Goal: Task Accomplishment & Management: Use online tool/utility

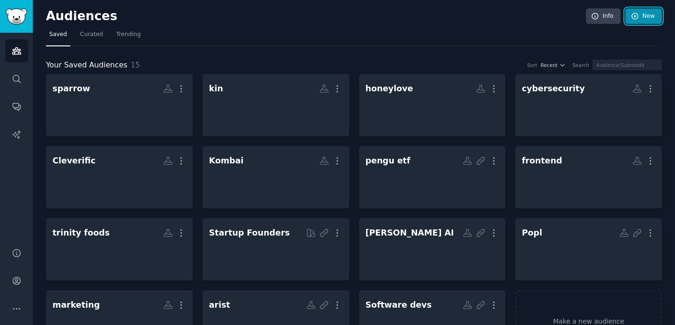
click at [638, 20] on link "New" at bounding box center [643, 16] width 37 height 16
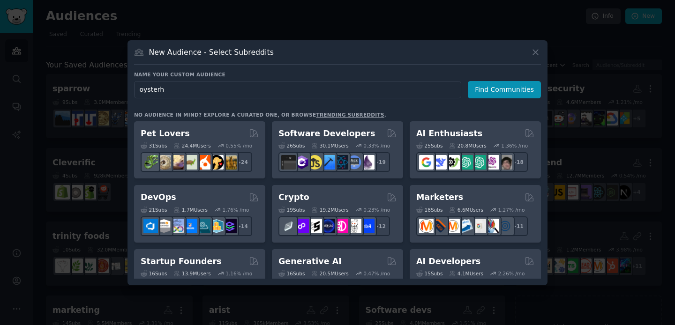
type input "oysterhr"
click button "Find Communities" at bounding box center [503, 89] width 73 height 17
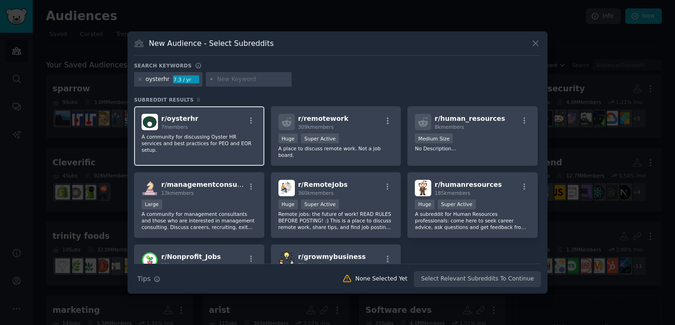
click at [215, 132] on div "r/ oysterhr 7 members A community for discussing Oyster HR services and best pr…" at bounding box center [199, 135] width 130 height 59
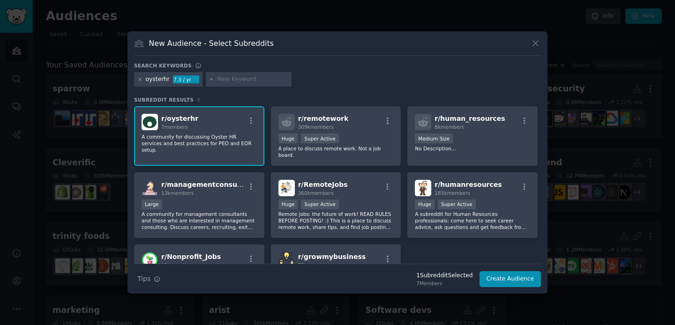
click at [140, 80] on icon at bounding box center [139, 79] width 5 height 5
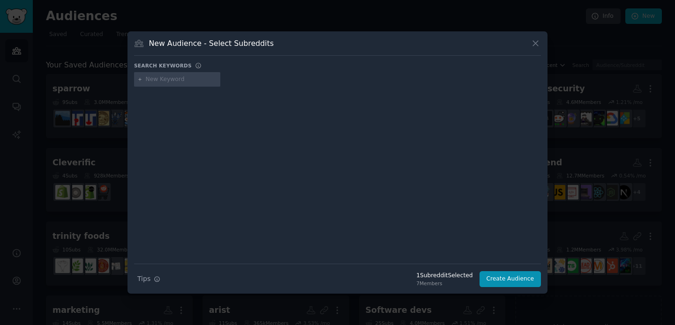
click at [168, 79] on input "text" at bounding box center [181, 79] width 71 height 8
type input "payroll"
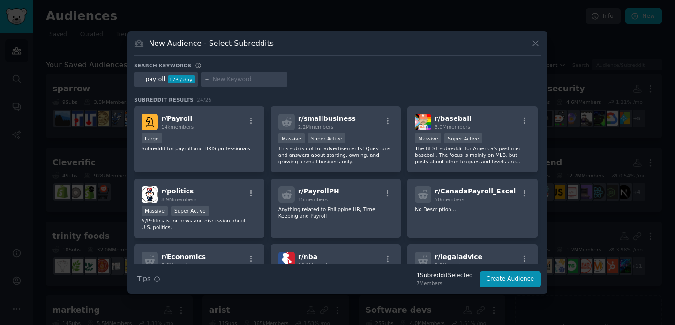
click at [139, 80] on icon at bounding box center [140, 79] width 2 height 2
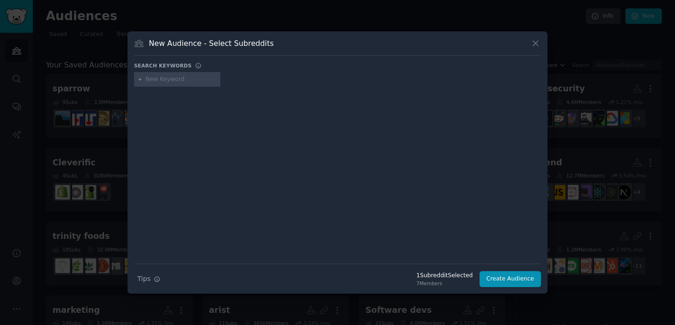
click at [165, 85] on div at bounding box center [177, 79] width 86 height 15
click at [166, 79] on input "text" at bounding box center [181, 79] width 71 height 8
type input "payroll"
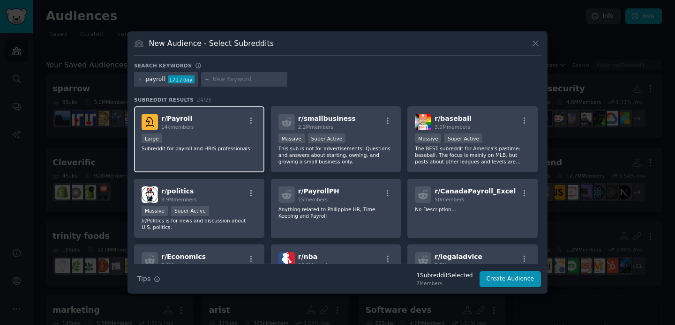
click at [220, 137] on div "Large" at bounding box center [198, 140] width 115 height 12
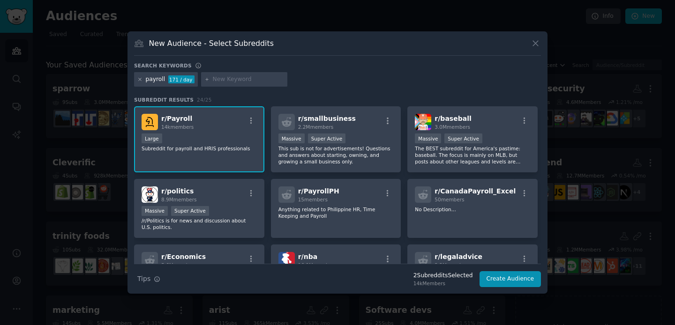
click at [141, 81] on icon at bounding box center [139, 79] width 5 height 5
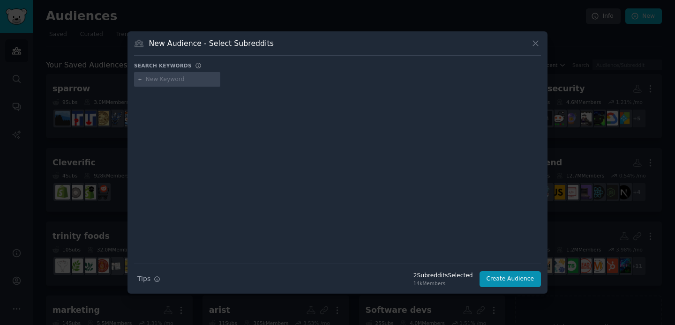
click at [163, 83] on input "text" at bounding box center [181, 79] width 71 height 8
type input "recruitment"
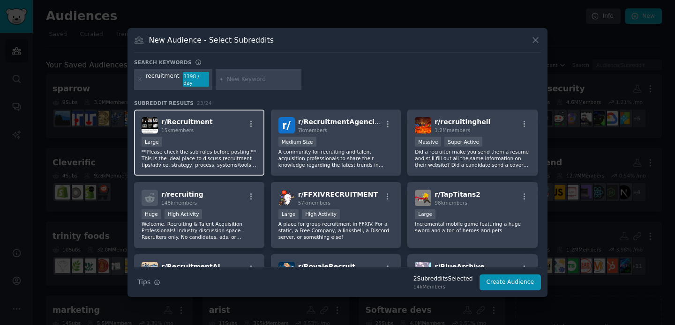
click at [186, 146] on div "10,000 - 100,000 members Large" at bounding box center [198, 143] width 115 height 12
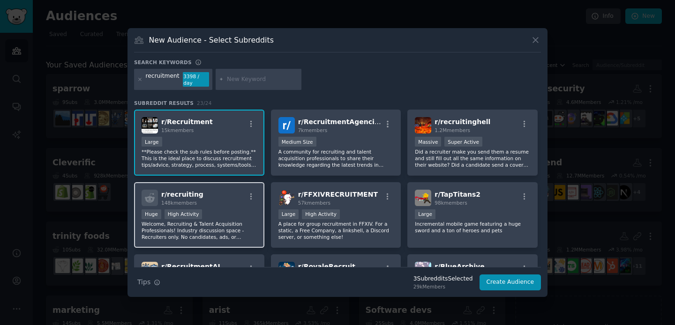
click at [240, 218] on div "Huge High Activity" at bounding box center [198, 215] width 115 height 12
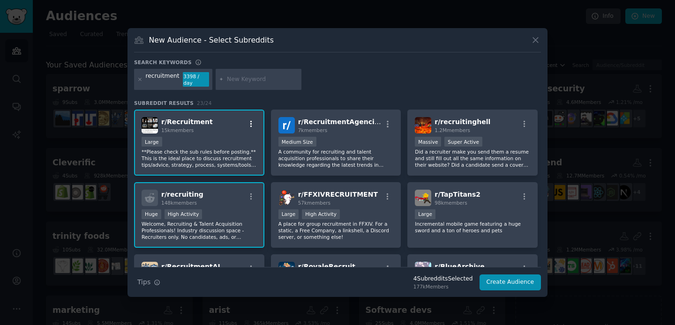
click at [252, 121] on icon "button" at bounding box center [251, 124] width 8 height 8
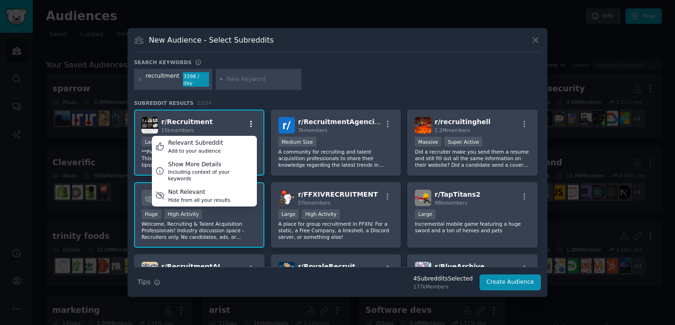
click at [251, 121] on icon "button" at bounding box center [251, 124] width 8 height 8
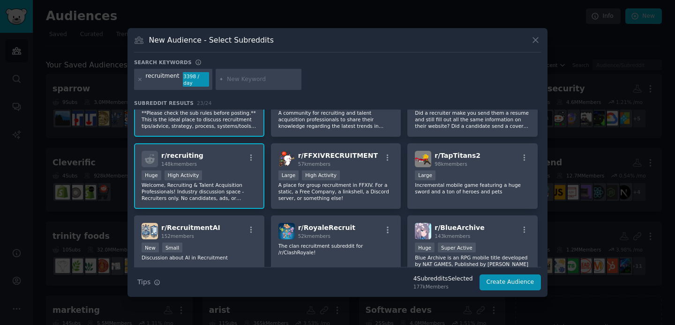
scroll to position [43, 0]
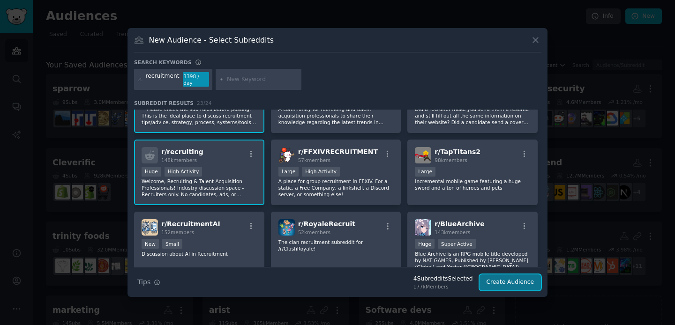
click at [505, 284] on button "Create Audience" at bounding box center [510, 283] width 62 height 16
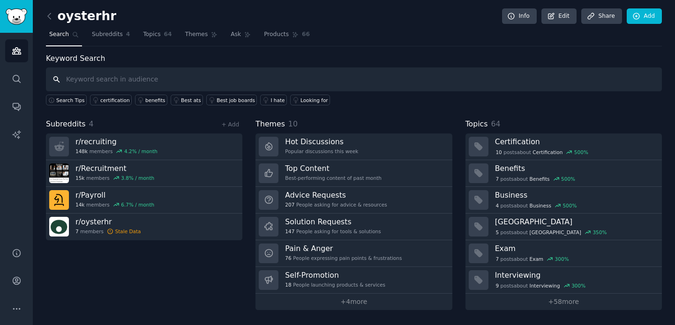
click at [144, 79] on input "text" at bounding box center [354, 79] width 616 height 24
click at [118, 29] on link "Subreddits 4" at bounding box center [111, 36] width 45 height 19
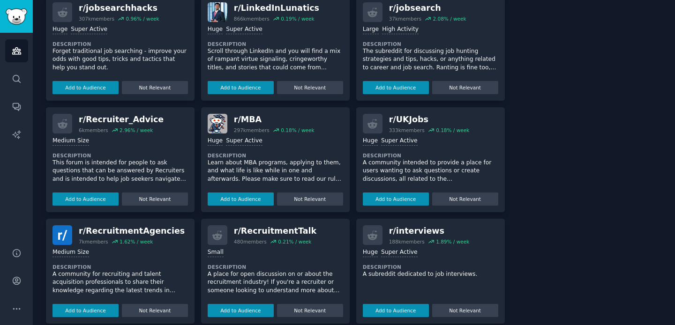
scroll to position [384, 0]
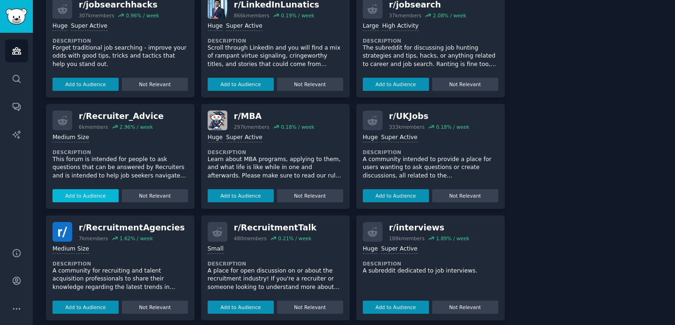
click at [103, 192] on button "Add to Audience" at bounding box center [85, 195] width 66 height 13
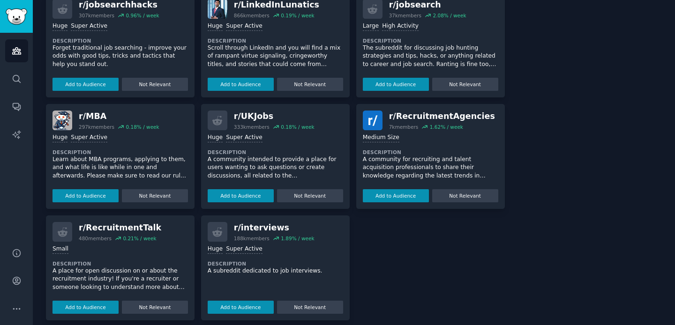
scroll to position [401, 0]
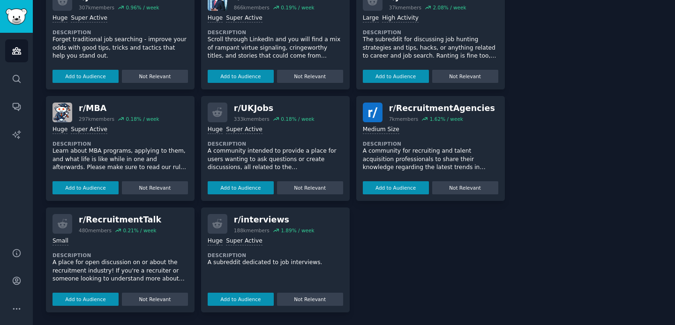
click at [370, 107] on img at bounding box center [373, 113] width 20 height 20
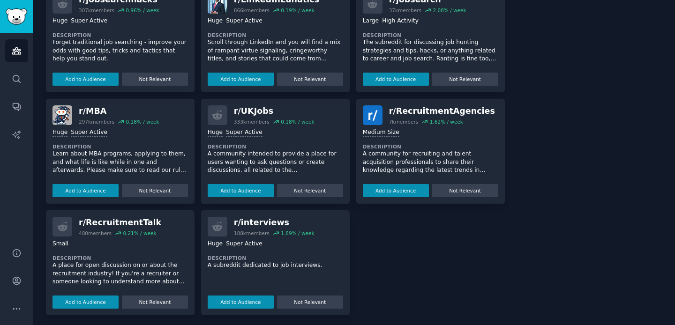
scroll to position [397, 0]
click at [370, 107] on img at bounding box center [373, 116] width 20 height 20
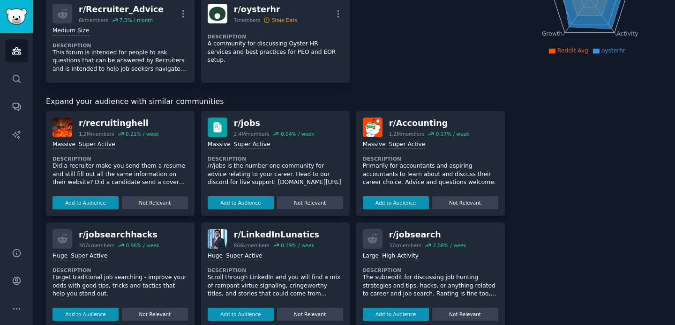
scroll to position [0, 0]
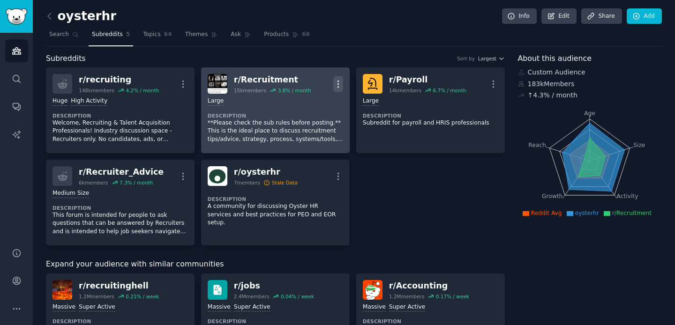
click at [341, 83] on icon "button" at bounding box center [338, 84] width 10 height 10
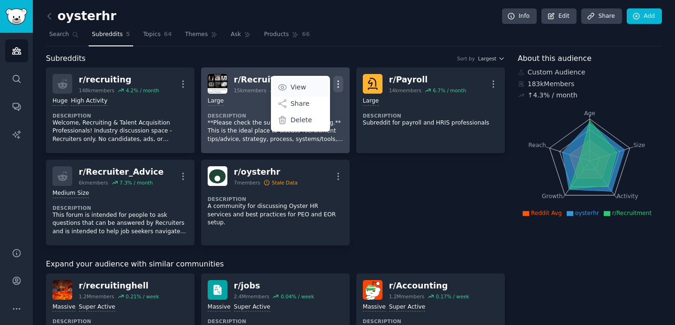
click at [309, 84] on link "View" at bounding box center [300, 87] width 56 height 20
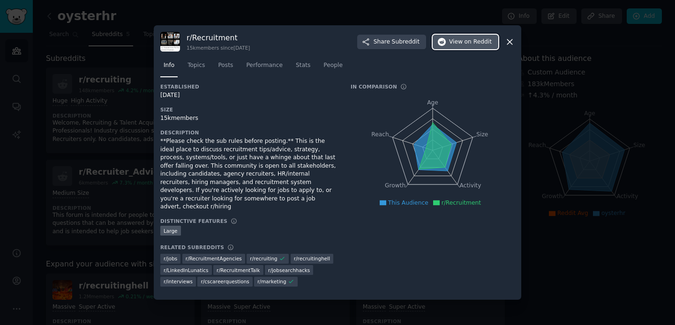
click at [451, 43] on span "View on Reddit" at bounding box center [470, 42] width 43 height 8
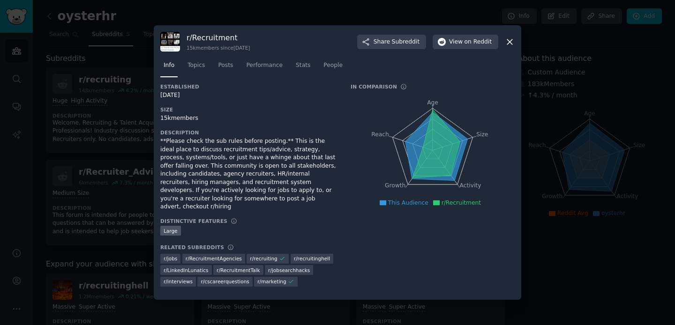
click at [585, 106] on div at bounding box center [337, 162] width 675 height 325
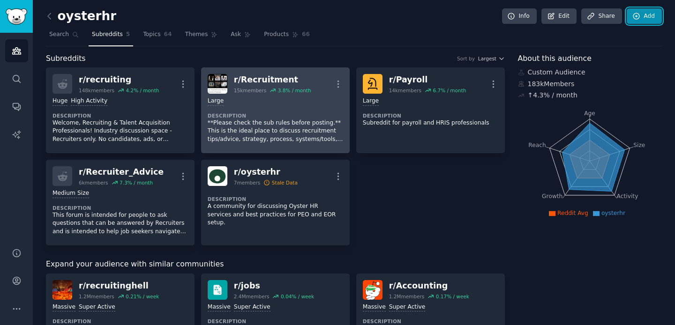
click at [635, 18] on icon at bounding box center [636, 16] width 8 height 8
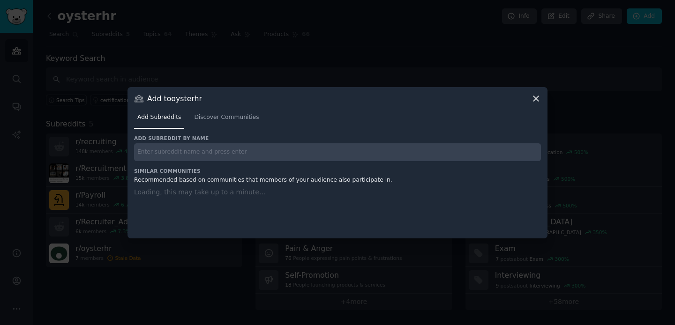
click at [282, 149] on input "text" at bounding box center [337, 152] width 407 height 18
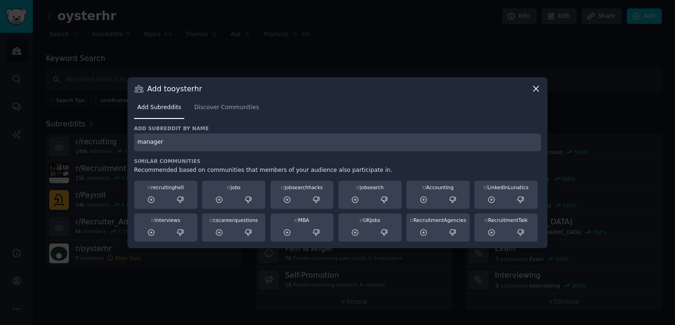
type input "manager"
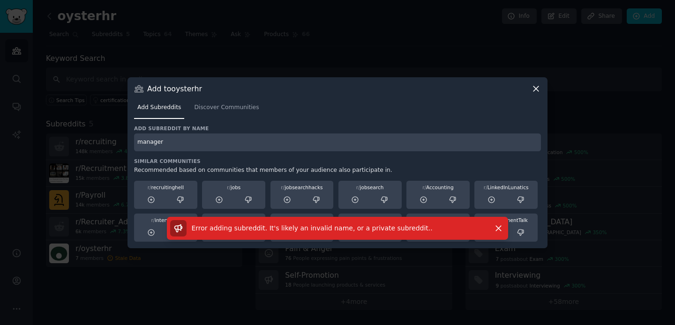
click at [227, 97] on div "Add Subreddits Discover Communities" at bounding box center [337, 110] width 407 height 32
click at [226, 106] on span "Discover Communities" at bounding box center [226, 108] width 65 height 8
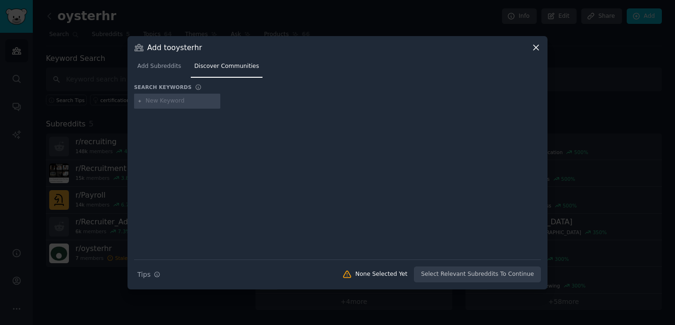
click at [193, 103] on input "text" at bounding box center [181, 101] width 71 height 8
type input "manager"
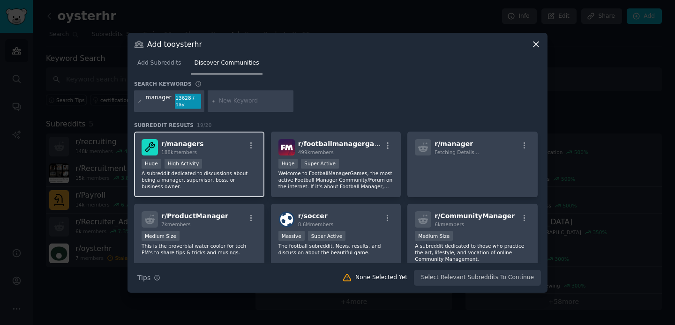
click at [201, 149] on div "r/ managers 188k members" at bounding box center [198, 147] width 115 height 16
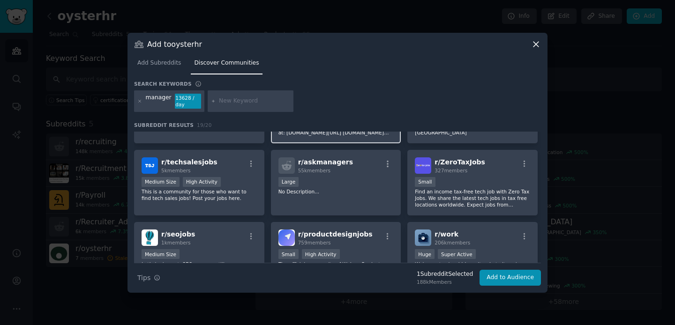
scroll to position [281, 0]
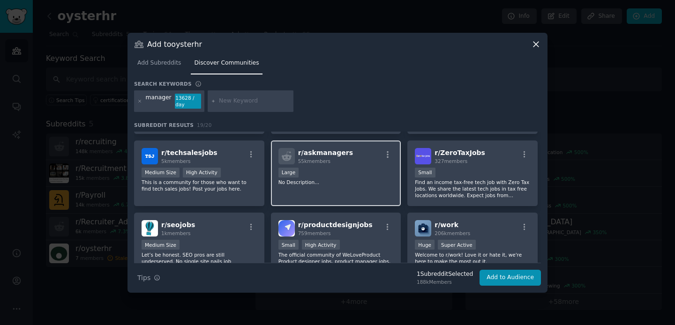
click at [363, 185] on div "r/ askmanagers 55k members Large No Description..." at bounding box center [336, 174] width 130 height 66
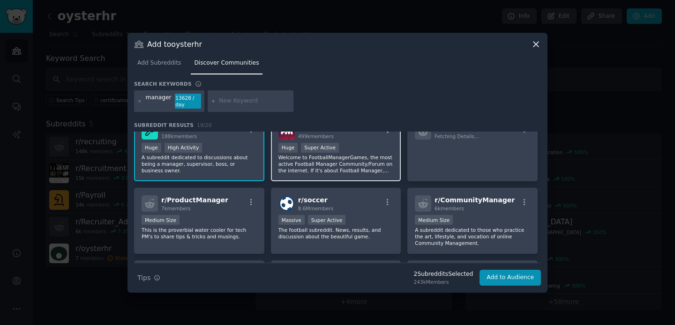
scroll to position [17, 0]
click at [139, 103] on icon at bounding box center [139, 101] width 5 height 5
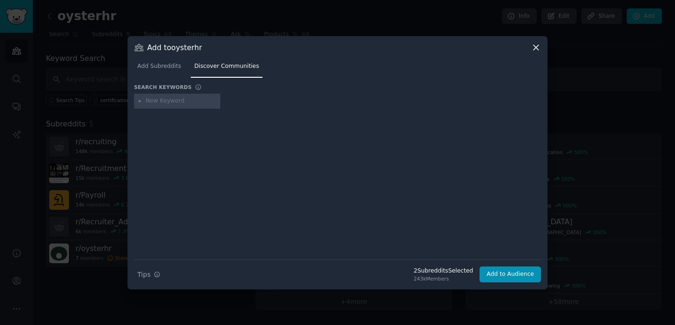
click at [166, 103] on input "text" at bounding box center [181, 101] width 71 height 8
type input "remotework"
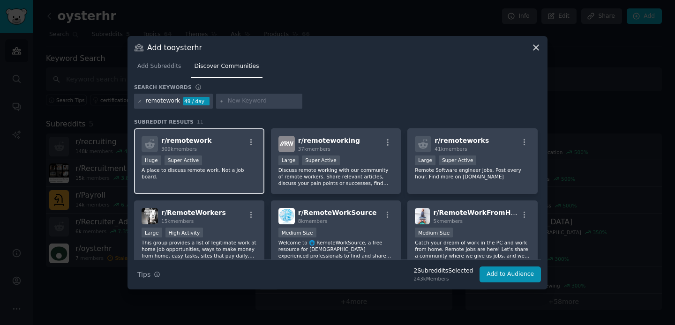
click at [201, 149] on div "309k members" at bounding box center [186, 149] width 51 height 7
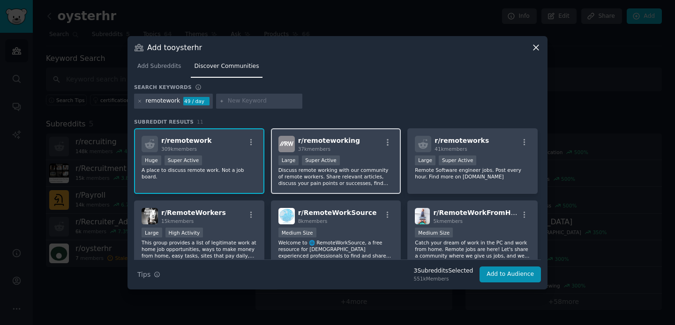
click at [368, 130] on div "r/ remoteworking 37k members Large Super Active Discuss remote working with our…" at bounding box center [336, 161] width 130 height 66
click at [141, 102] on icon at bounding box center [139, 101] width 5 height 5
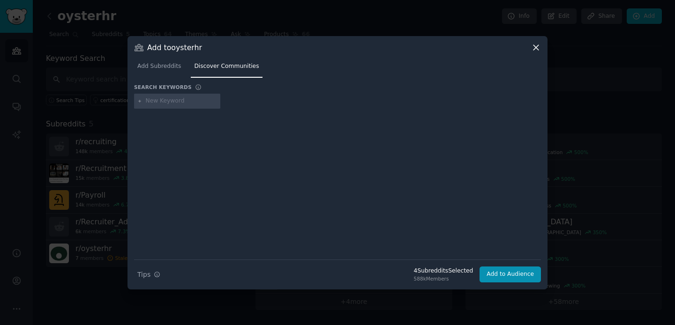
click at [152, 104] on input "text" at bounding box center [181, 101] width 71 height 8
type input "leader"
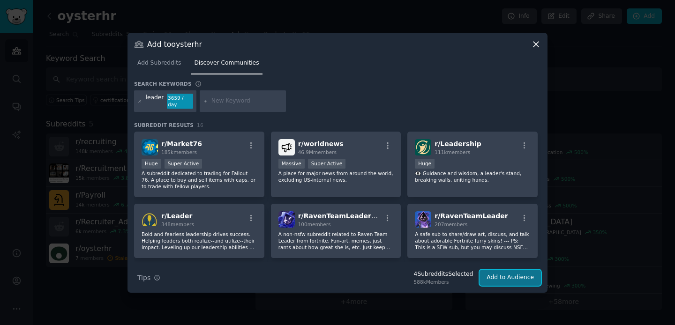
click at [509, 278] on button "Add to Audience" at bounding box center [509, 278] width 61 height 16
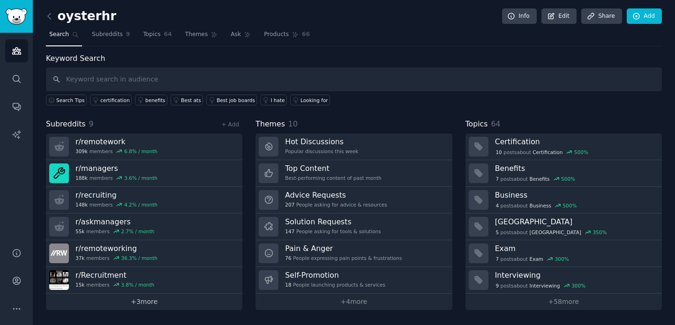
click at [151, 303] on link "+ 3 more" at bounding box center [144, 302] width 196 height 16
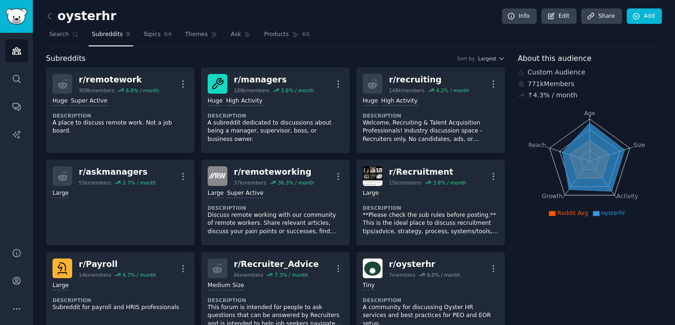
click at [553, 68] on div "Custom Audience" at bounding box center [590, 72] width 144 height 10
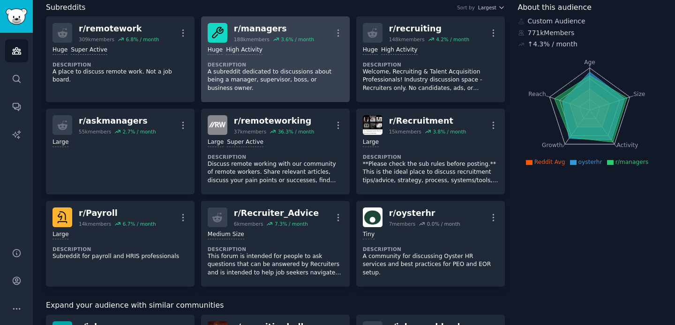
scroll to position [52, 0]
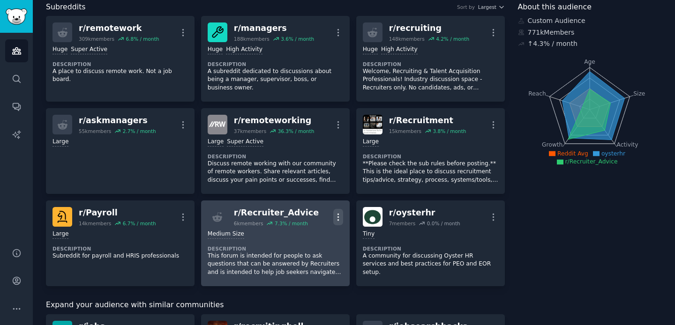
click at [339, 213] on icon "button" at bounding box center [338, 217] width 10 height 10
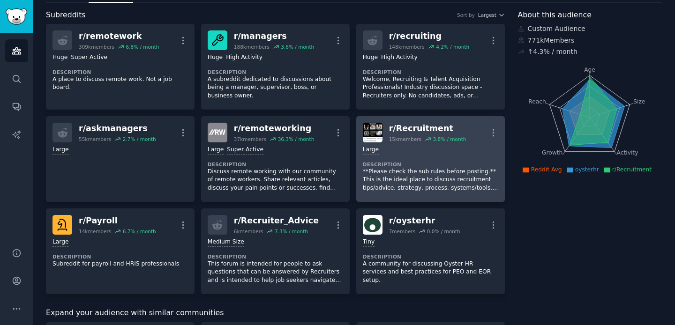
scroll to position [45, 0]
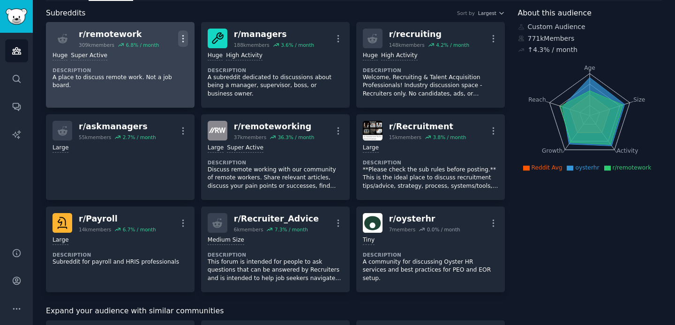
click at [179, 42] on icon "button" at bounding box center [183, 39] width 10 height 10
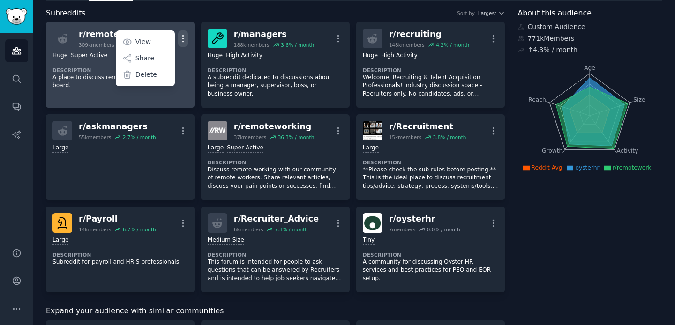
click at [182, 41] on icon "button" at bounding box center [182, 38] width 1 height 7
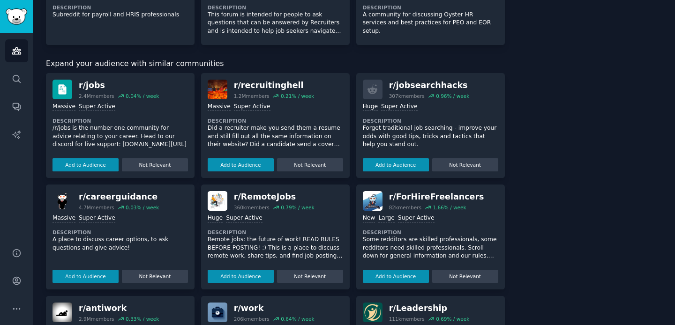
scroll to position [282, 0]
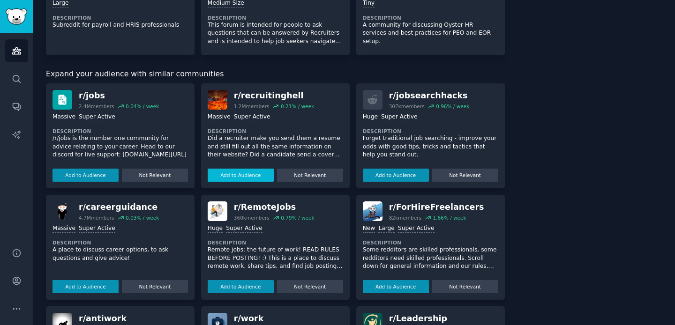
click at [246, 175] on button "Add to Audience" at bounding box center [241, 175] width 66 height 13
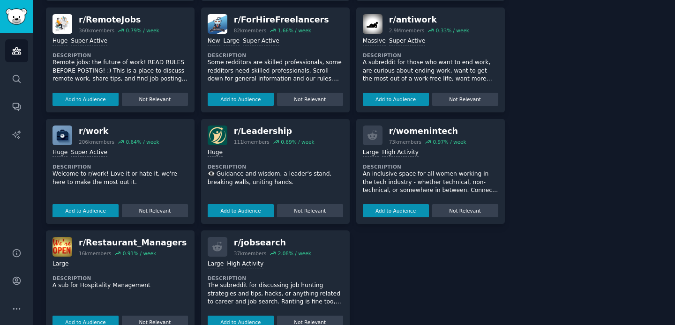
scroll to position [577, 0]
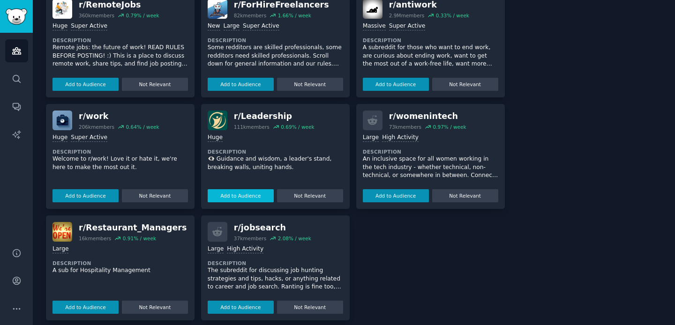
click at [234, 189] on button "Add to Audience" at bounding box center [241, 195] width 66 height 13
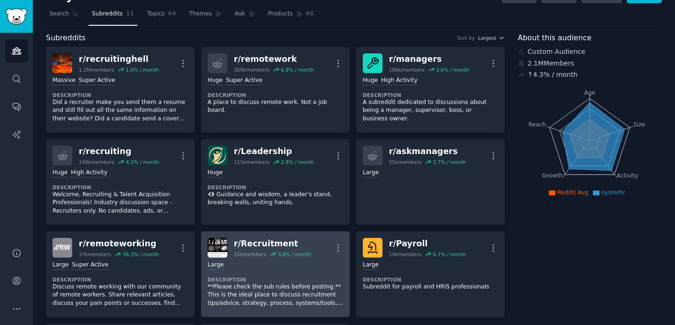
scroll to position [20, 0]
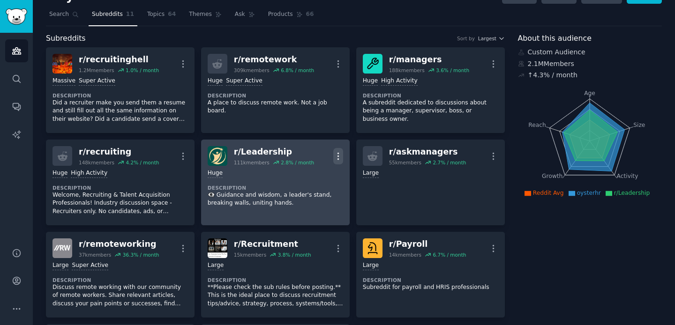
click at [336, 157] on icon "button" at bounding box center [338, 156] width 10 height 10
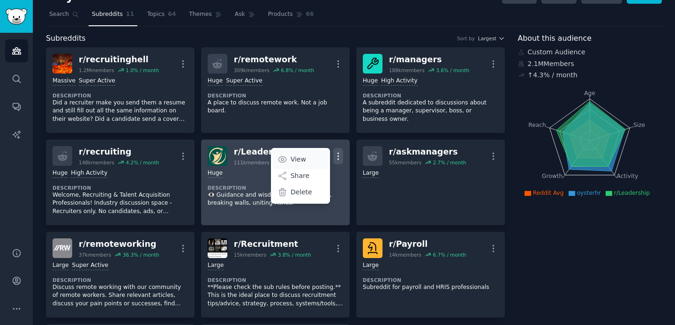
click at [299, 158] on p "View" at bounding box center [297, 160] width 15 height 10
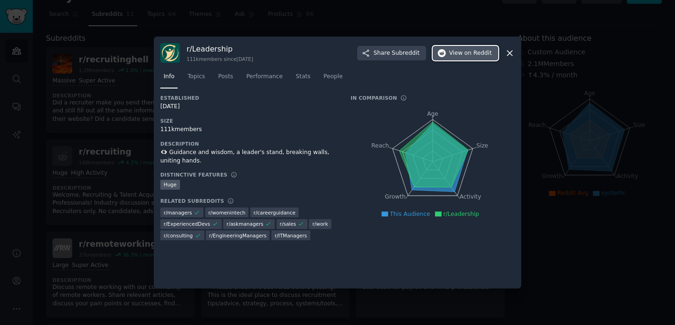
click at [472, 54] on span "on Reddit" at bounding box center [477, 53] width 27 height 8
click at [545, 117] on div at bounding box center [337, 162] width 675 height 325
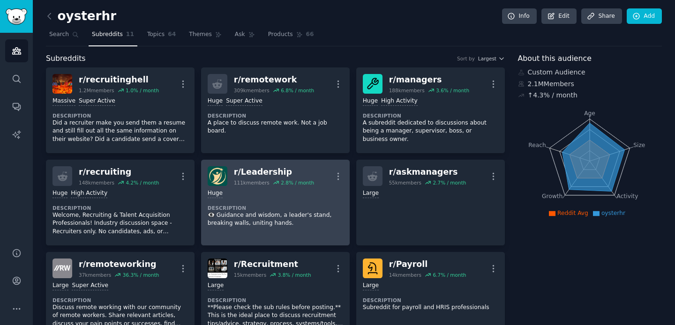
click at [385, 43] on nav "Search Subreddits 11 Topics 64 Themes Ask Products 66" at bounding box center [354, 36] width 616 height 19
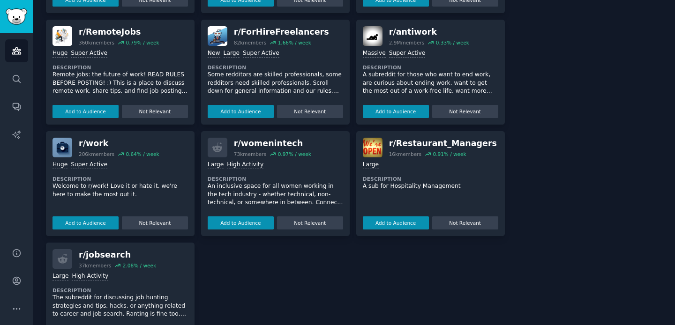
scroll to position [552, 0]
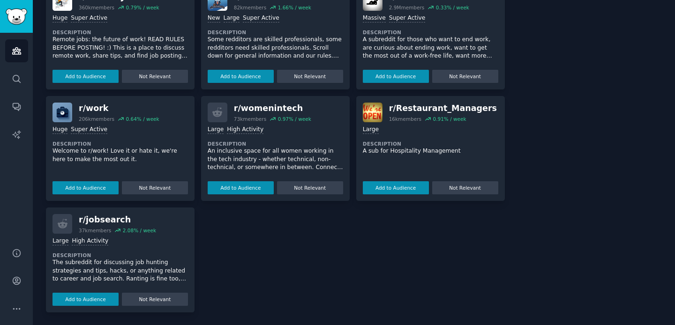
click at [288, 232] on div "r/ jobs 2.4M members 0.04 % / week Massive Super Active Description /r/jobs is …" at bounding box center [275, 92] width 459 height 439
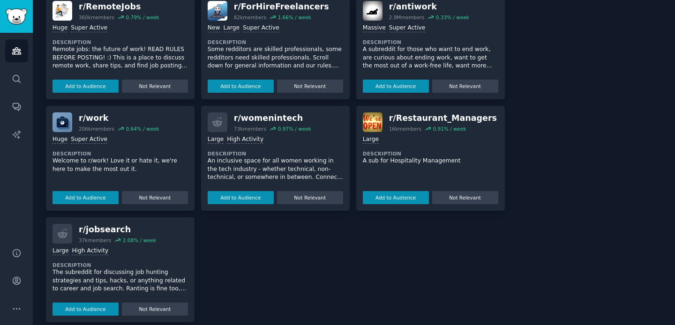
scroll to position [585, 0]
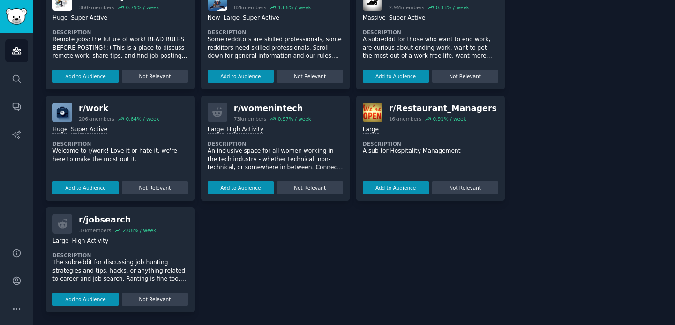
click at [176, 161] on p "Welcome to r/work! Love it or hate it, we're here to make the most out it." at bounding box center [119, 155] width 135 height 16
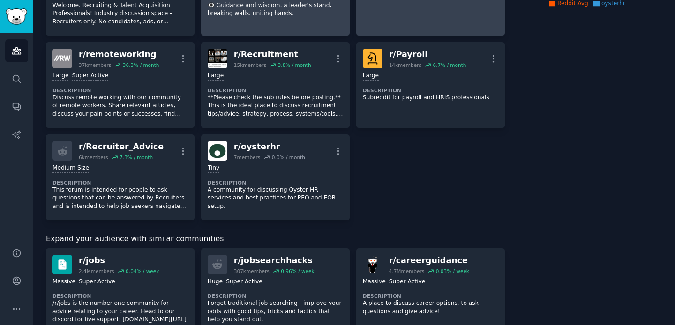
scroll to position [0, 0]
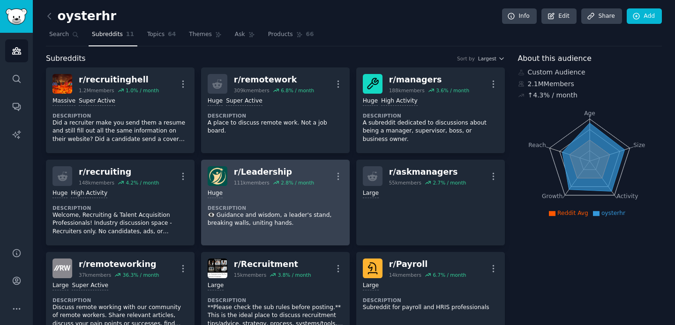
click at [641, 12] on link "Add" at bounding box center [643, 16] width 35 height 16
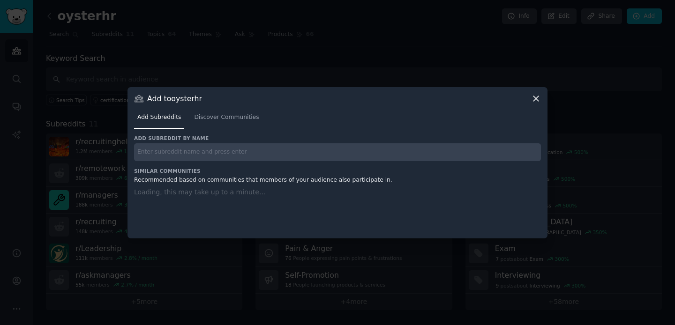
click at [196, 144] on input "text" at bounding box center [337, 152] width 407 height 18
paste input "personalfinanceindia"
type input "personalfinanceindia"
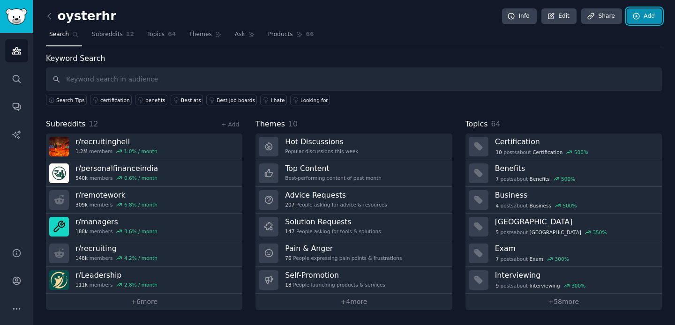
click at [638, 11] on link "Add" at bounding box center [643, 16] width 35 height 16
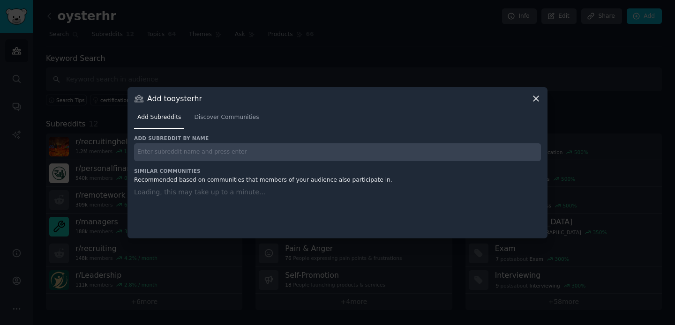
click at [312, 150] on input "text" at bounding box center [337, 152] width 407 height 18
paste input "buhaydigital"
type input "buhaydigital"
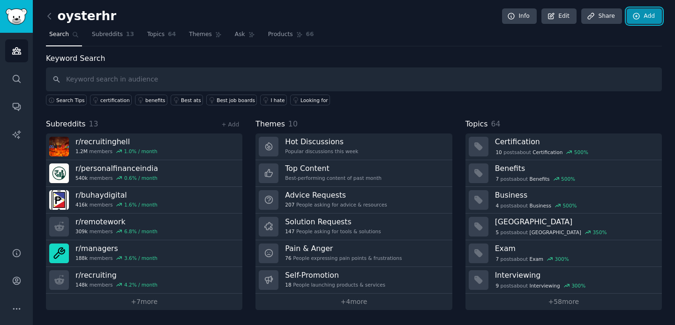
click at [648, 19] on link "Add" at bounding box center [643, 16] width 35 height 16
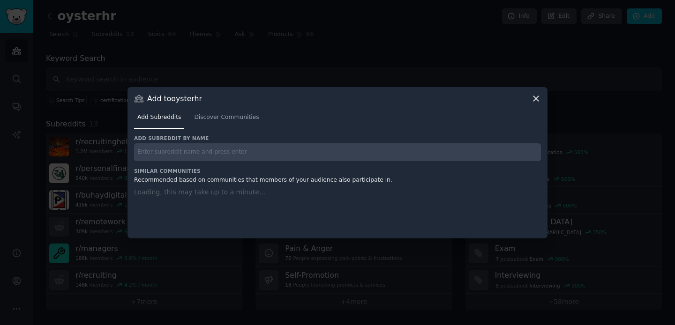
click at [249, 160] on input "text" at bounding box center [337, 152] width 407 height 18
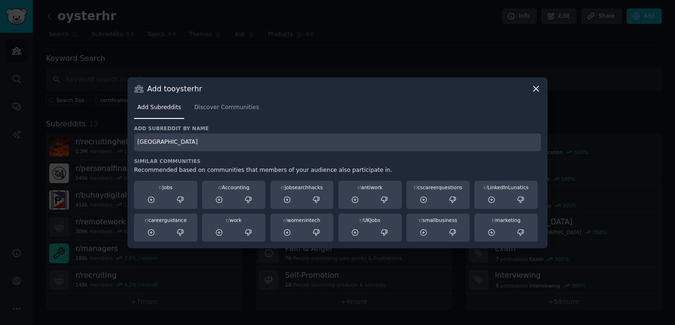
type input "[GEOGRAPHIC_DATA]"
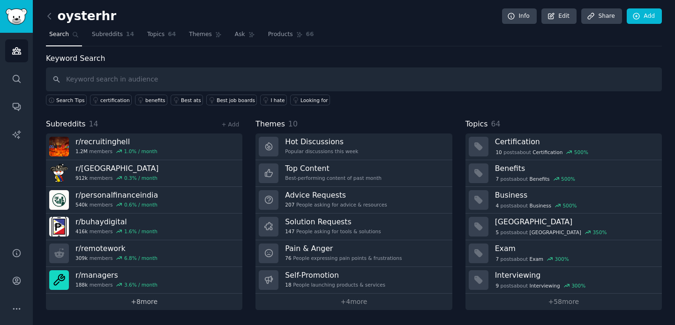
click at [162, 303] on link "+ 8 more" at bounding box center [144, 302] width 196 height 16
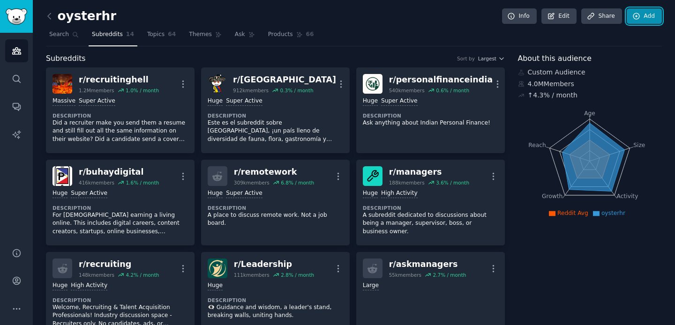
click at [653, 17] on link "Add" at bounding box center [643, 16] width 35 height 16
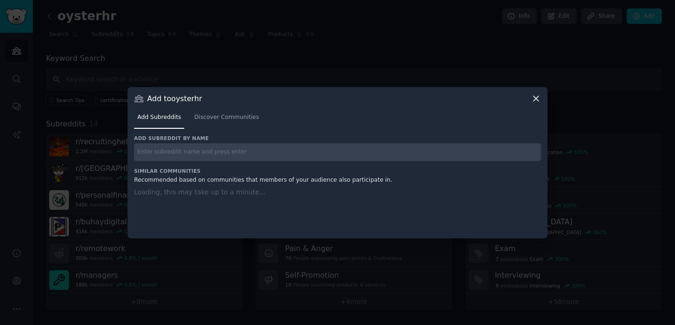
click at [312, 155] on input "text" at bounding box center [337, 152] width 407 height 18
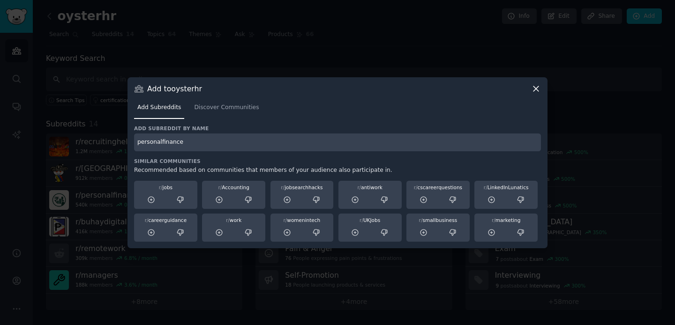
type input "personalfinance"
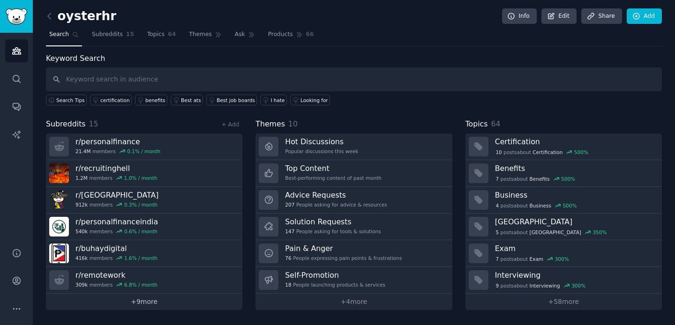
click at [134, 299] on link "+ 9 more" at bounding box center [144, 302] width 196 height 16
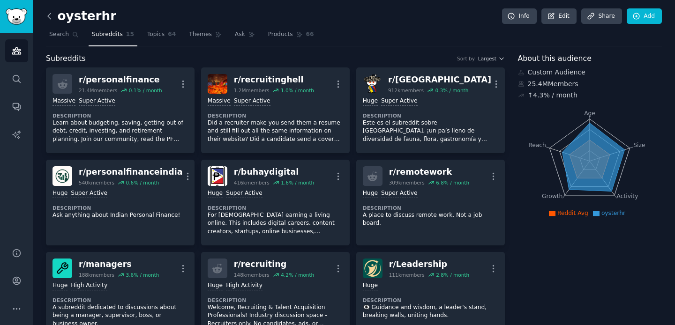
click at [50, 13] on icon at bounding box center [49, 16] width 3 height 6
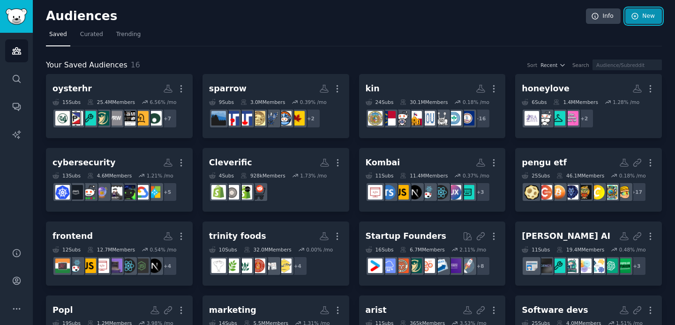
click at [652, 22] on link "New" at bounding box center [643, 16] width 37 height 16
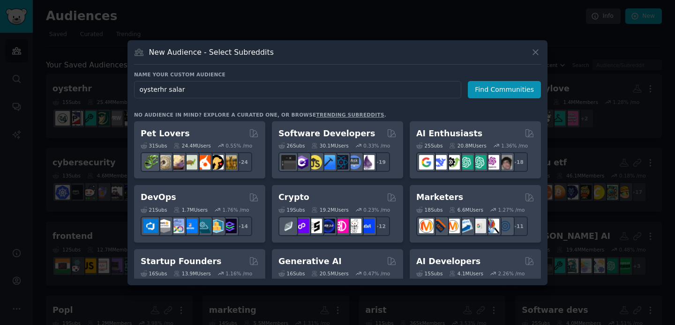
type input "oysterhr salary"
click button "Find Communities" at bounding box center [503, 89] width 73 height 17
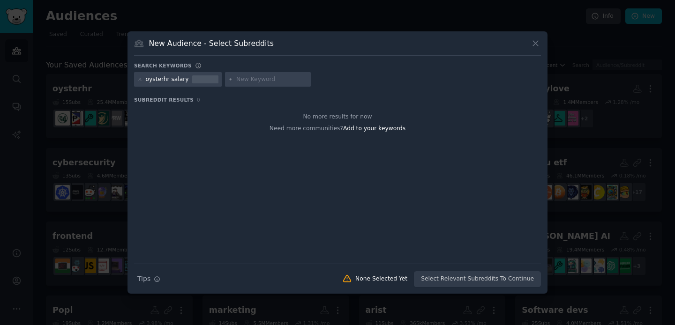
click at [136, 81] on div "oysterhr salary" at bounding box center [178, 79] width 88 height 15
click at [138, 81] on icon at bounding box center [139, 79] width 5 height 5
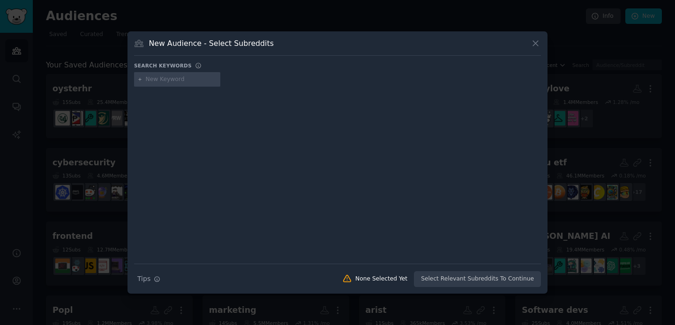
click at [172, 82] on input "text" at bounding box center [181, 79] width 71 height 8
type input "personalfinance"
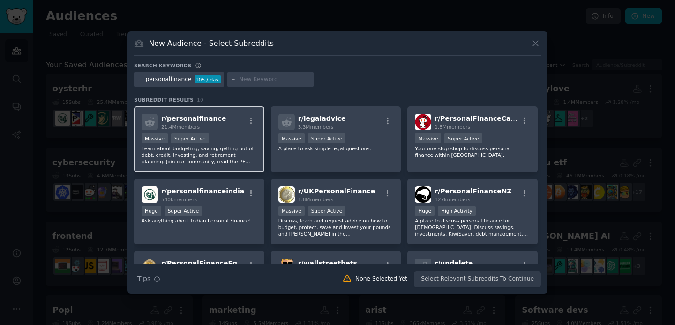
click at [210, 139] on div ">= 95th percentile for submissions / day Massive Super Active" at bounding box center [198, 140] width 115 height 12
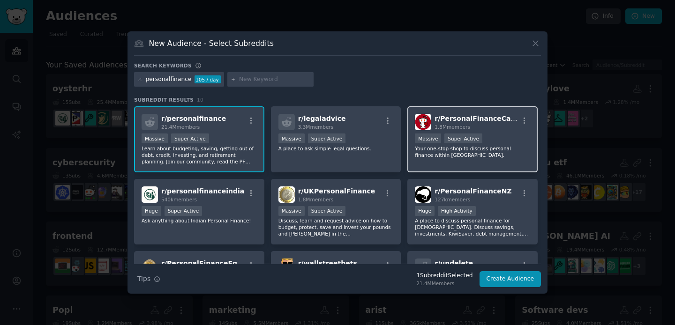
click at [469, 158] on div "r/ PersonalFinanceCanada 1.8M members Massive Super Active Your one-stop shop t…" at bounding box center [472, 139] width 130 height 66
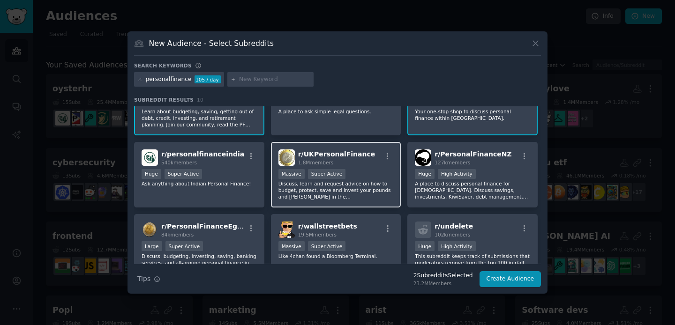
scroll to position [50, 0]
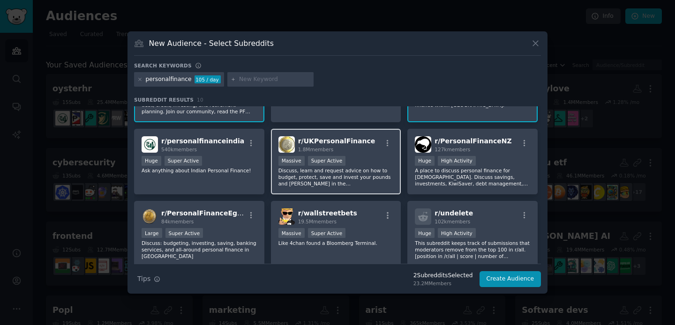
click at [354, 182] on p "Discuss, learn and request advice on how to budget, protect, save and invest yo…" at bounding box center [335, 177] width 115 height 20
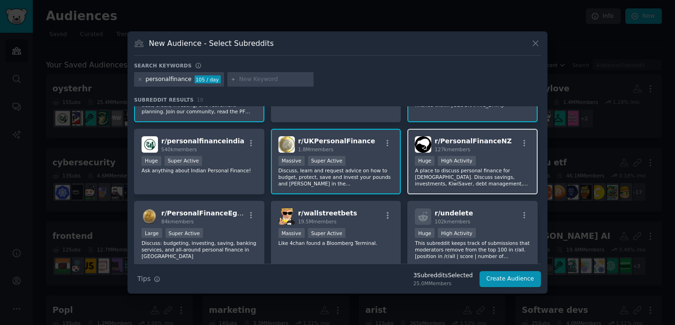
click at [438, 173] on p "A place to discuss personal finance for [DEMOGRAPHIC_DATA]. Discuss savings, in…" at bounding box center [472, 177] width 115 height 20
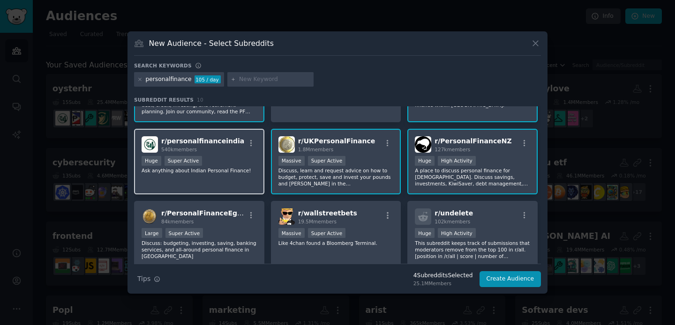
click at [195, 175] on div "r/ personalfinanceindia 540k members Huge Super Active Ask anything about [DEMO…" at bounding box center [199, 162] width 130 height 66
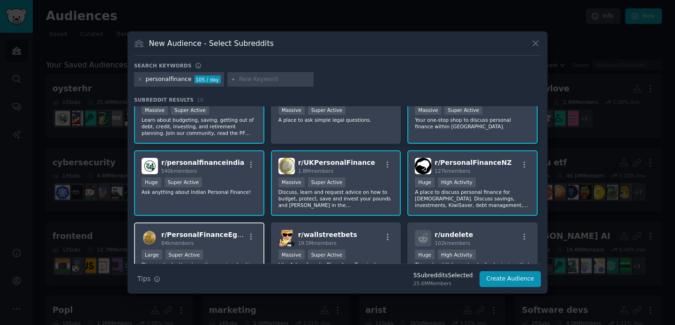
scroll to position [0, 0]
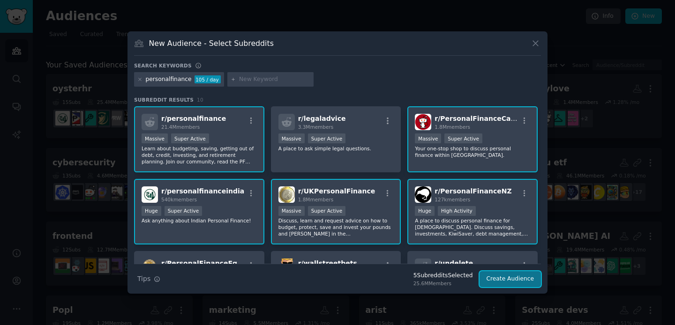
click at [527, 275] on button "Create Audience" at bounding box center [510, 279] width 62 height 16
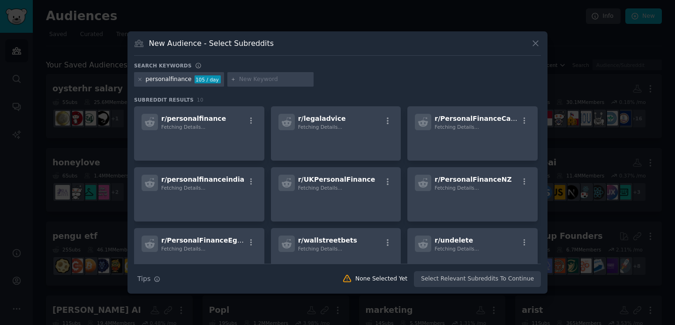
click at [103, 80] on div at bounding box center [337, 162] width 675 height 325
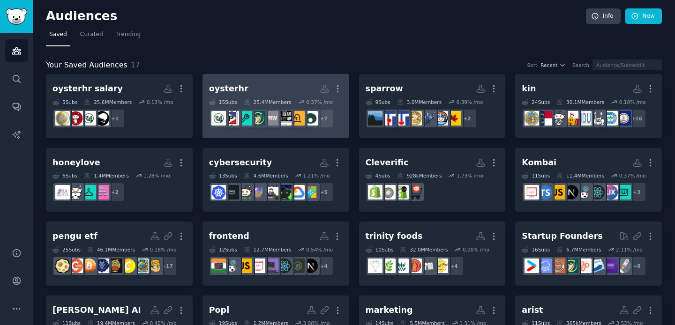
click at [258, 90] on h2 "oysterhr More" at bounding box center [276, 89] width 134 height 16
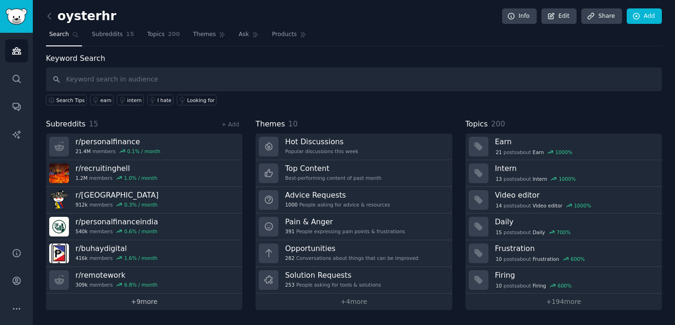
click at [135, 305] on link "+ 9 more" at bounding box center [144, 302] width 196 height 16
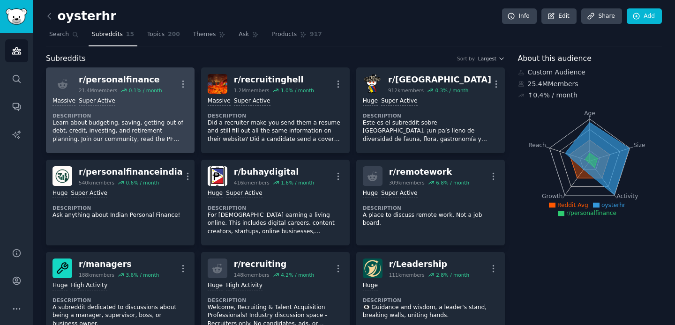
click at [175, 83] on div "r/ personalfinance 21.4M members 0.1 % / month More" at bounding box center [119, 84] width 135 height 20
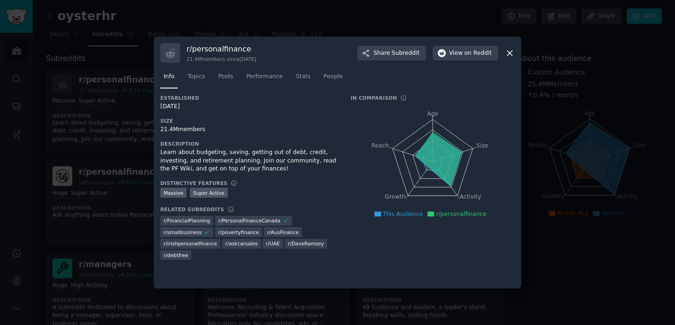
click at [557, 74] on div at bounding box center [337, 162] width 675 height 325
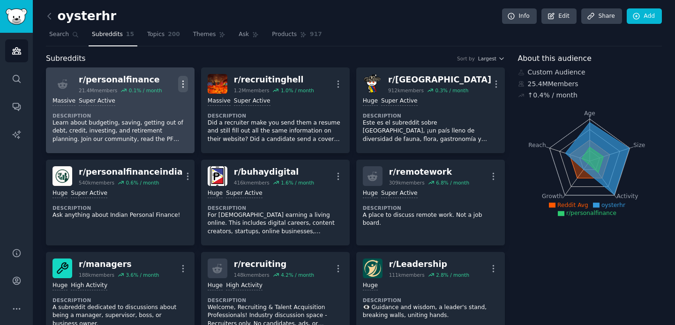
click at [179, 88] on icon "button" at bounding box center [183, 84] width 10 height 10
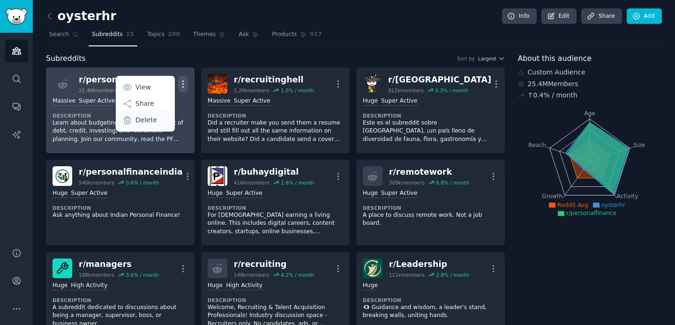
click at [150, 123] on p "Delete" at bounding box center [146, 120] width 22 height 10
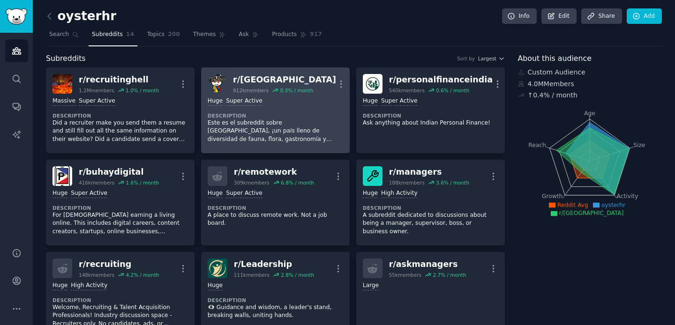
scroll to position [11, 0]
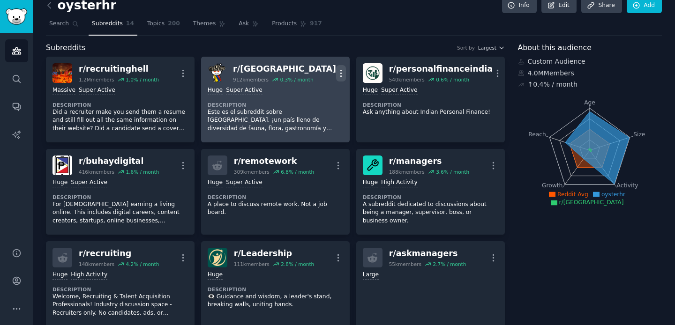
click at [338, 70] on icon "button" at bounding box center [341, 73] width 10 height 10
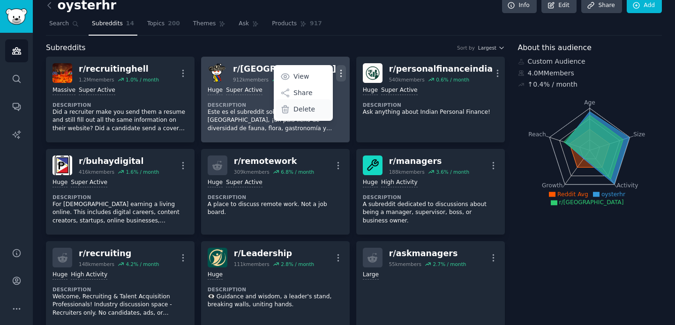
click at [298, 110] on p "Delete" at bounding box center [304, 109] width 22 height 10
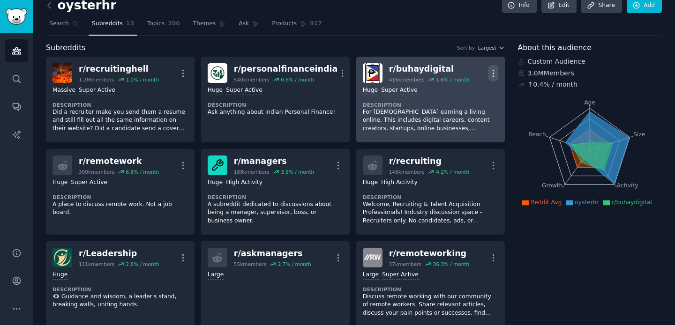
click at [494, 74] on icon "button" at bounding box center [493, 73] width 10 height 10
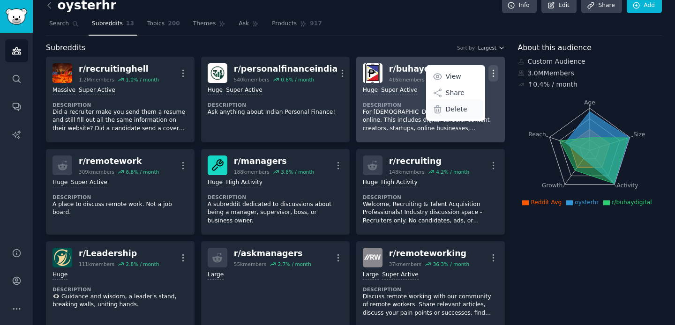
click at [449, 112] on p "Delete" at bounding box center [456, 109] width 22 height 10
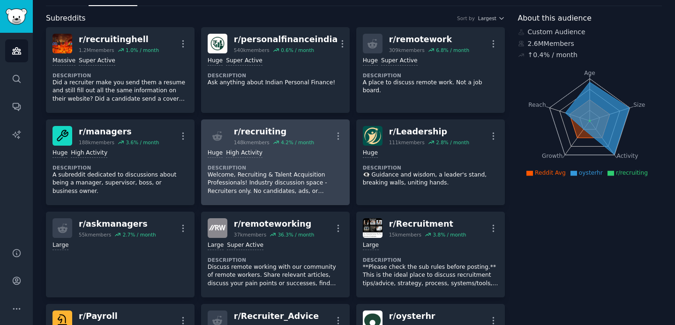
scroll to position [29, 0]
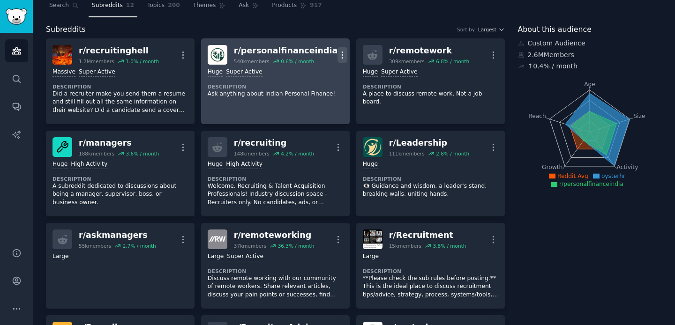
click at [337, 51] on icon "button" at bounding box center [342, 55] width 10 height 10
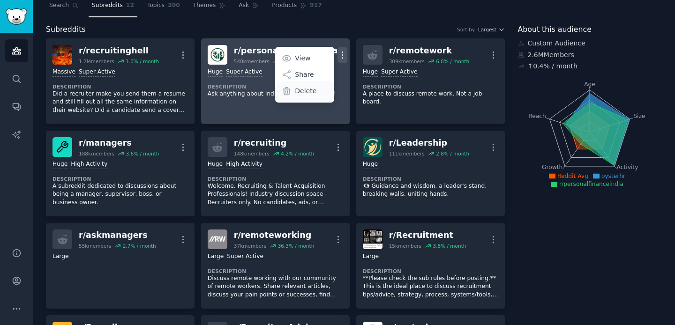
click at [308, 92] on p "Delete" at bounding box center [306, 91] width 22 height 10
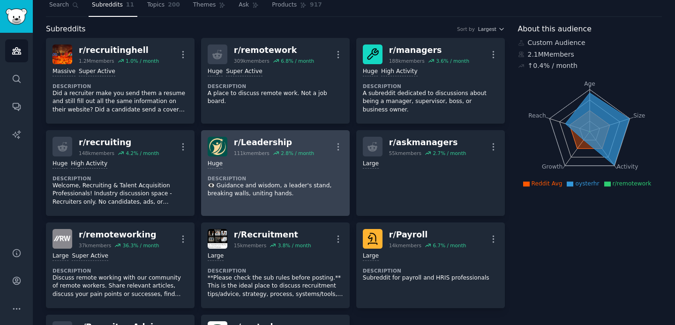
scroll to position [0, 0]
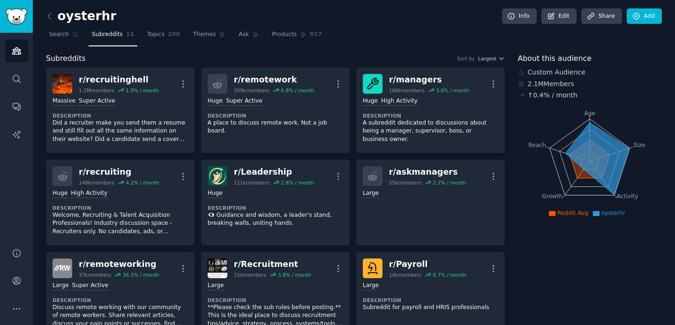
click at [67, 10] on h2 "oysterhr" at bounding box center [81, 16] width 70 height 15
click at [54, 16] on link at bounding box center [52, 16] width 12 height 15
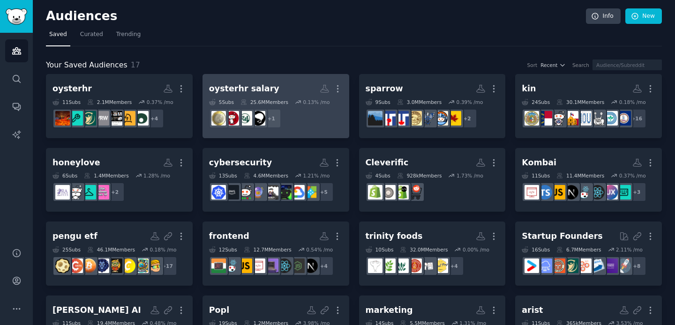
click at [249, 91] on div "oysterhr salary" at bounding box center [244, 89] width 70 height 12
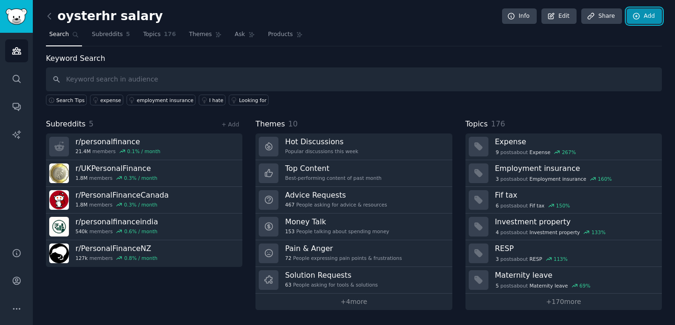
click at [643, 23] on link "Add" at bounding box center [643, 16] width 35 height 16
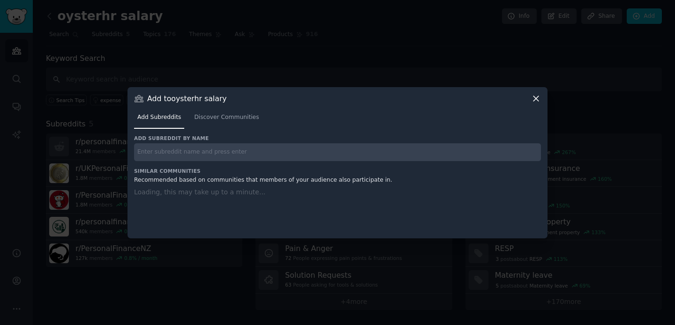
click at [377, 155] on input "text" at bounding box center [337, 152] width 407 height 18
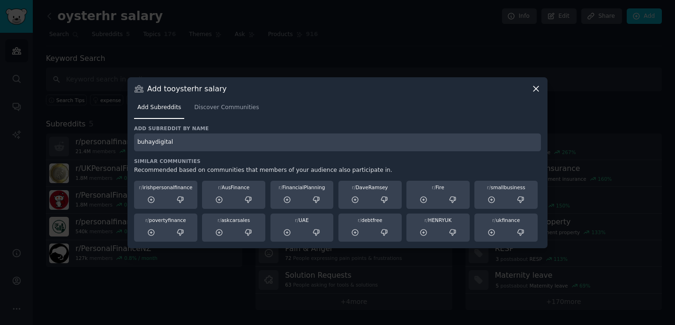
type input "buhaydigital"
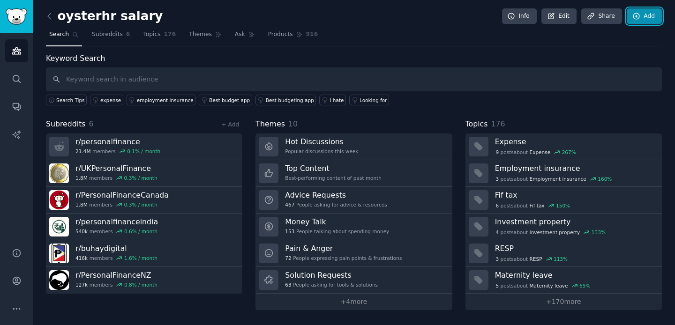
click at [648, 19] on link "Add" at bounding box center [643, 16] width 35 height 16
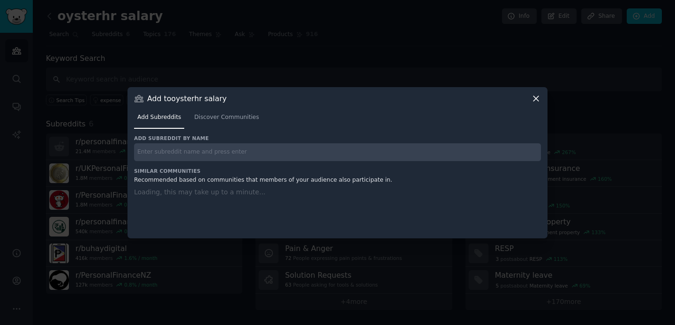
click at [278, 148] on input "text" at bounding box center [337, 152] width 407 height 18
paste input "MexicoFinanciero"
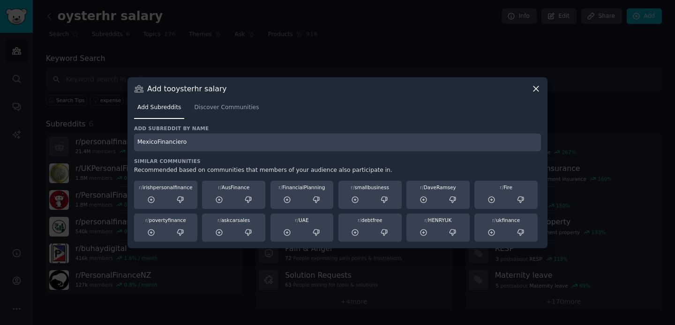
type input "MexicoFinanciero"
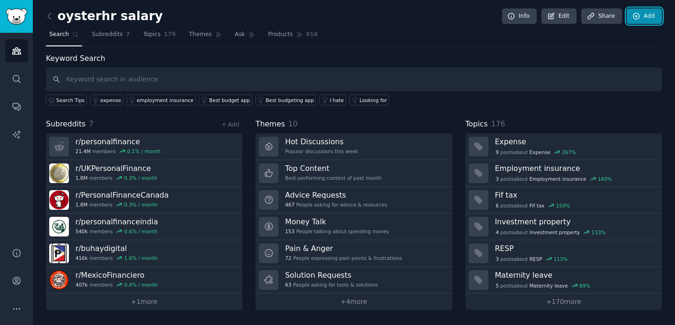
click at [644, 19] on link "Add" at bounding box center [643, 16] width 35 height 16
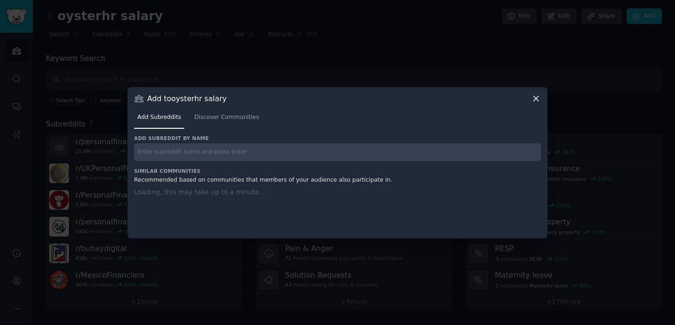
click at [311, 151] on input "text" at bounding box center [337, 152] width 407 height 18
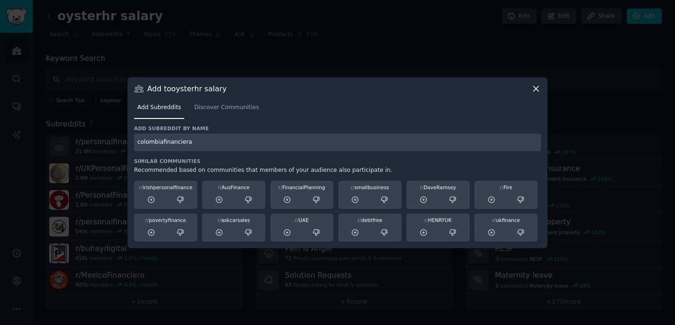
type input "colombiafinanciera"
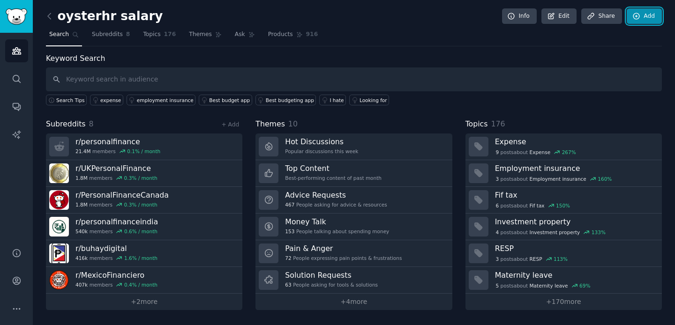
click at [649, 21] on link "Add" at bounding box center [643, 16] width 35 height 16
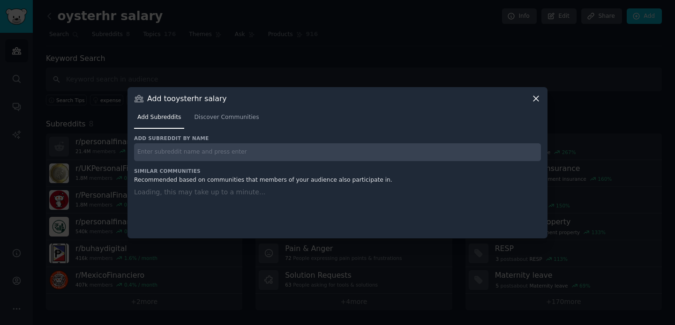
click at [386, 151] on input "text" at bounding box center [337, 152] width 407 height 18
paste input "merval"
type input "merval"
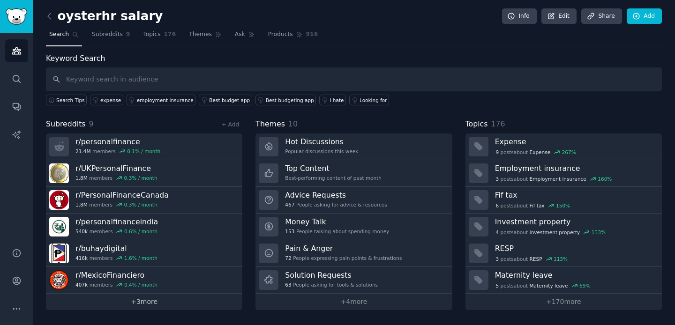
click at [118, 301] on link "+ 3 more" at bounding box center [144, 302] width 196 height 16
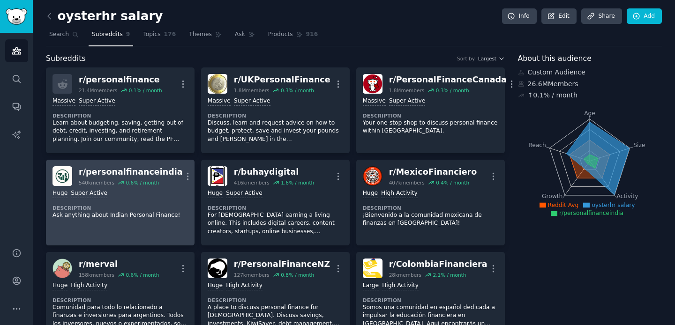
scroll to position [26, 0]
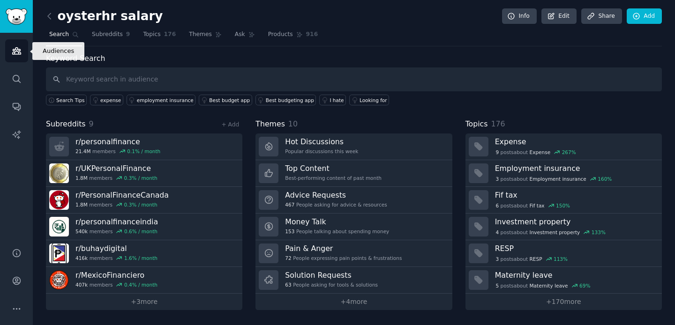
click at [14, 53] on icon "Sidebar" at bounding box center [17, 51] width 10 height 10
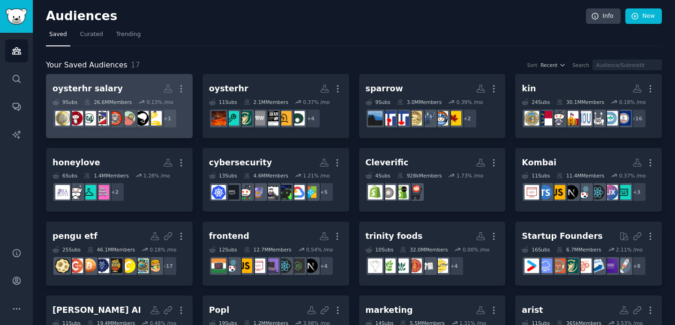
click at [136, 95] on h2 "oysterhr salary More" at bounding box center [119, 89] width 134 height 16
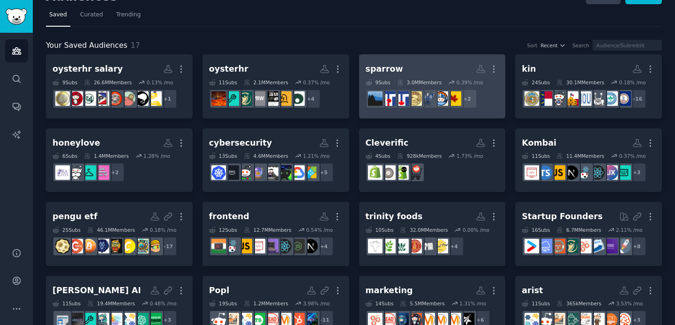
scroll to position [41, 0]
